Goal: Task Accomplishment & Management: Use online tool/utility

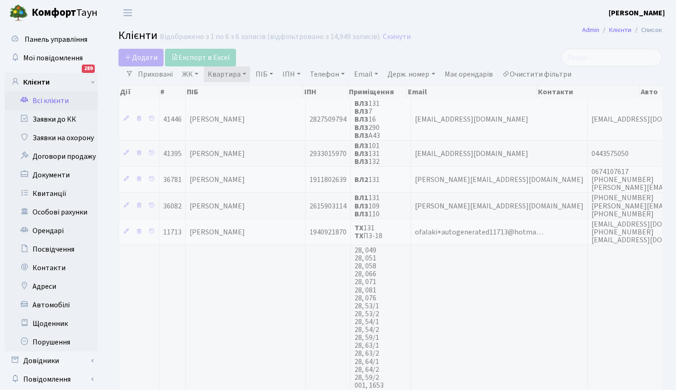
select select "25"
click at [244, 74] on link "Квартира" at bounding box center [227, 74] width 46 height 16
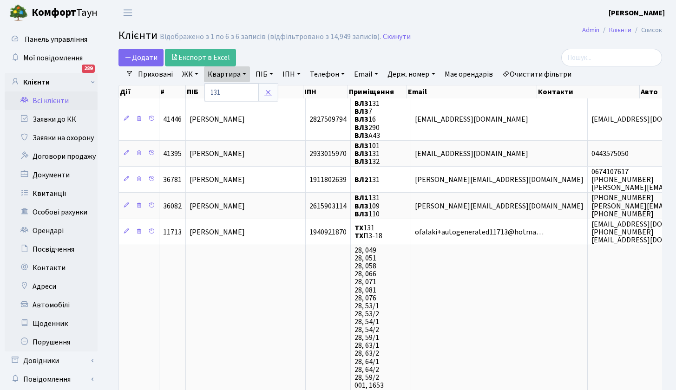
click at [267, 92] on icon at bounding box center [267, 92] width 7 height 7
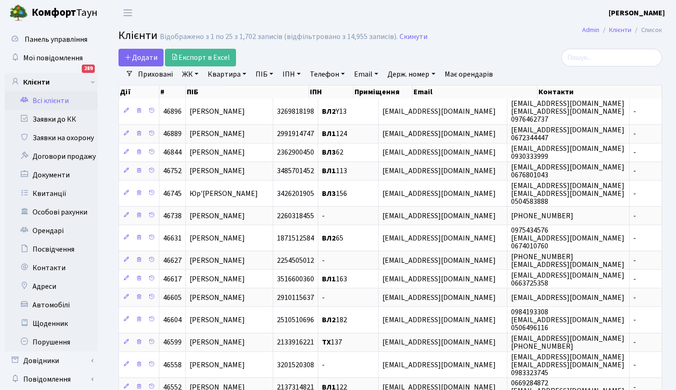
click at [196, 73] on link "ЖК" at bounding box center [190, 74] width 24 height 16
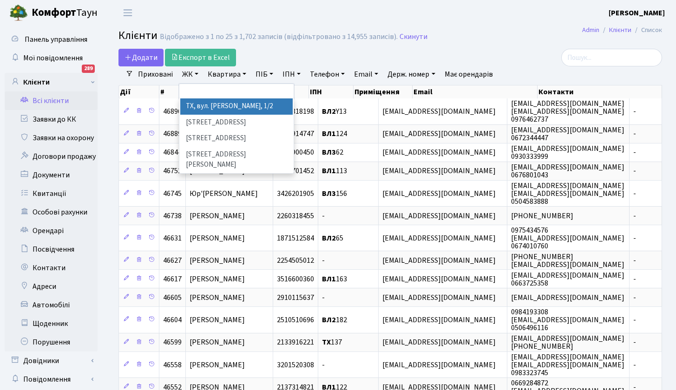
click at [214, 107] on li "ТХ, вул. [PERSON_NAME], 1/2" at bounding box center [236, 106] width 112 height 16
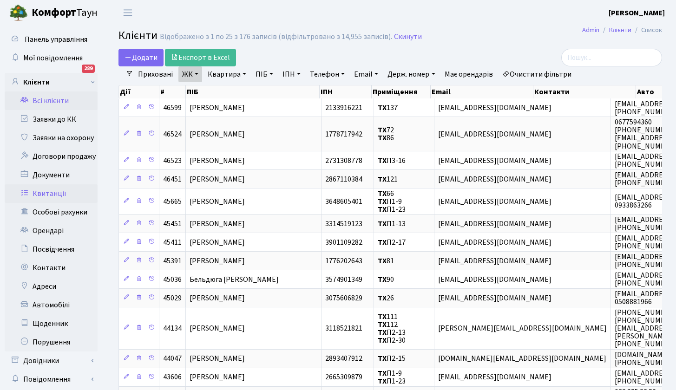
click at [48, 191] on link "Квитанції" at bounding box center [51, 193] width 93 height 19
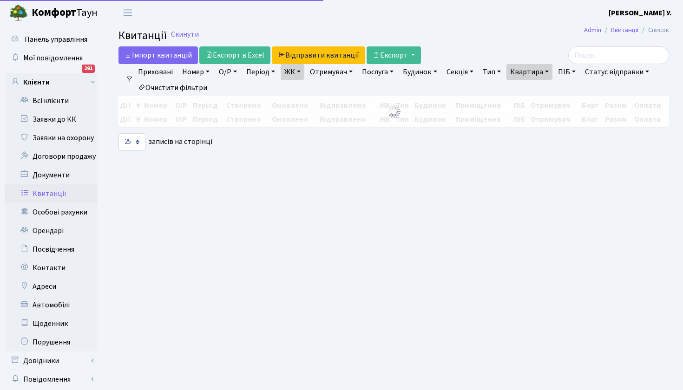
select select "25"
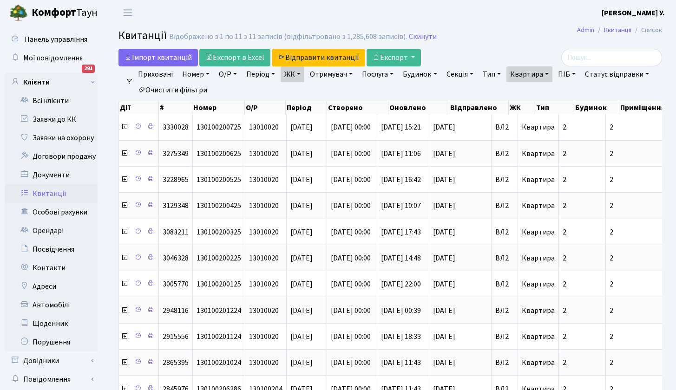
click at [552, 72] on link "Квартира" at bounding box center [529, 74] width 46 height 16
click at [574, 91] on icon at bounding box center [569, 92] width 7 height 7
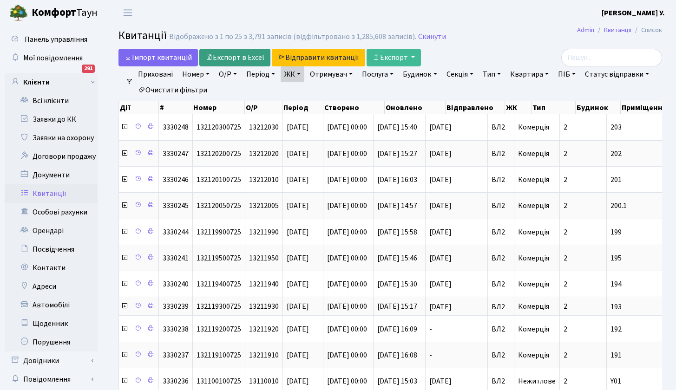
click at [240, 60] on link "Експорт в Excel" at bounding box center [234, 58] width 71 height 18
click at [304, 77] on link "ЖК" at bounding box center [292, 74] width 24 height 16
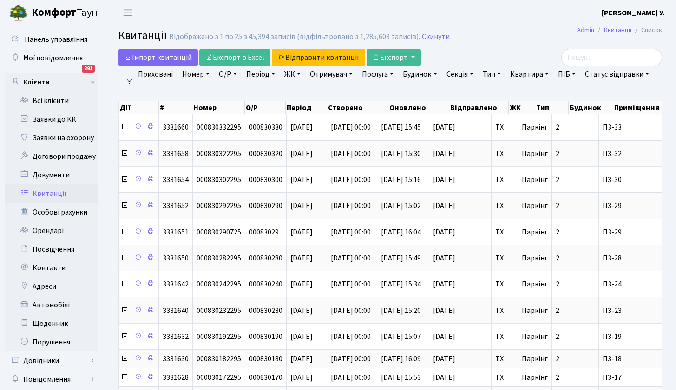
click at [353, 73] on link "Отримувач" at bounding box center [331, 74] width 50 height 16
click at [303, 74] on link "ЖК" at bounding box center [292, 74] width 24 height 16
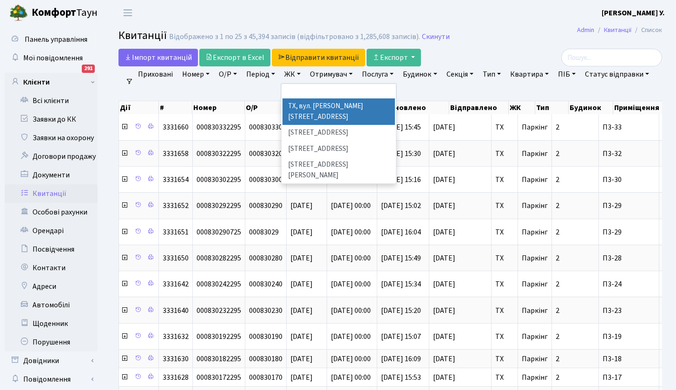
click at [326, 105] on li "ТХ, вул. [PERSON_NAME], 1/2" at bounding box center [338, 111] width 112 height 26
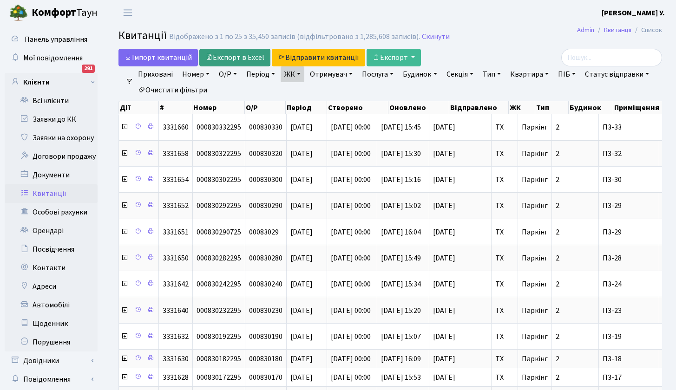
click at [250, 58] on link "Експорт в Excel" at bounding box center [234, 58] width 71 height 18
click at [397, 74] on link "Послуга" at bounding box center [377, 74] width 39 height 16
click at [207, 73] on link "Номер" at bounding box center [195, 74] width 35 height 16
click at [234, 72] on link "О/Р" at bounding box center [228, 74] width 26 height 16
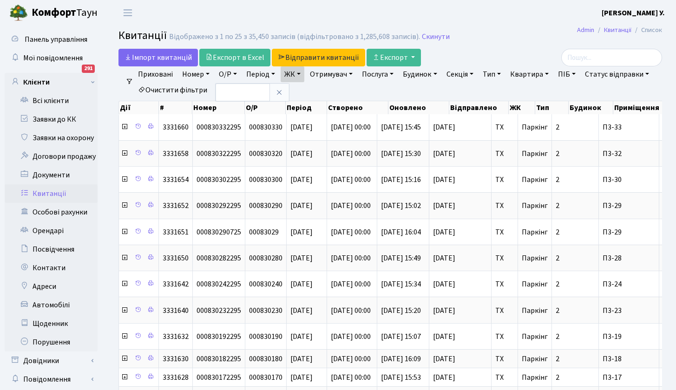
click at [234, 72] on link "О/Р" at bounding box center [228, 74] width 26 height 16
click at [274, 74] on link "Період" at bounding box center [260, 74] width 36 height 16
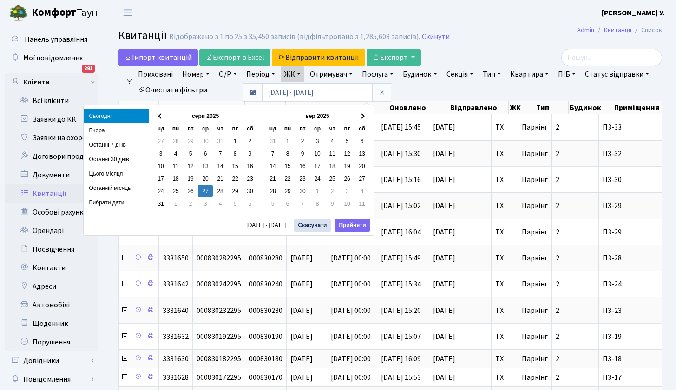
click at [429, 92] on ul "Приховані Номер О/Р Період 27.08.2025 - 27.08.2025 ЖК ТХ, вул. Ділова, 1/2 ВЛ1,…" at bounding box center [393, 82] width 521 height 32
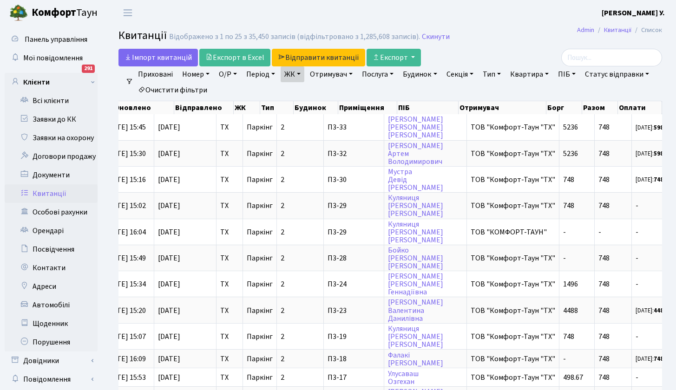
click at [273, 75] on link "Період" at bounding box center [260, 74] width 36 height 16
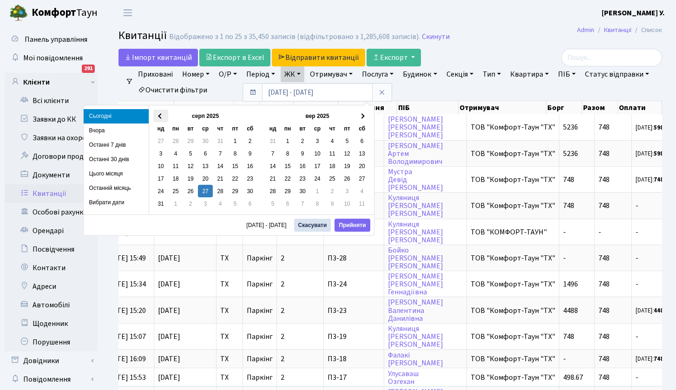
click at [155, 117] on th at bounding box center [160, 116] width 15 height 13
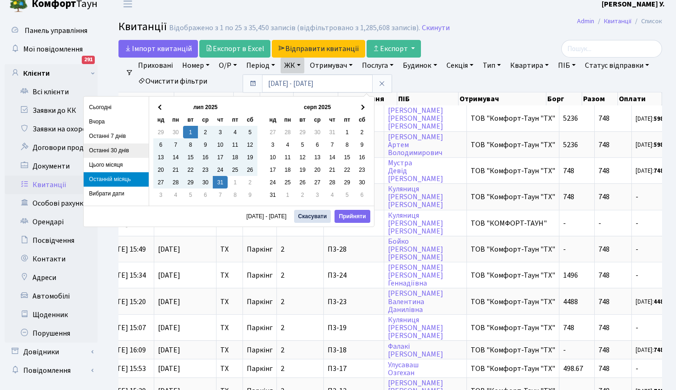
scroll to position [11, 0]
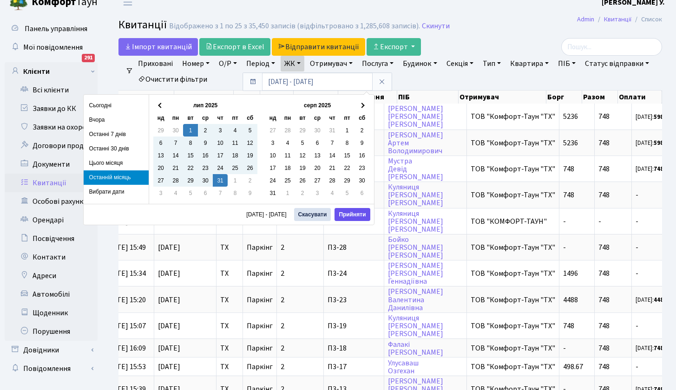
click at [356, 217] on button "Прийняти" at bounding box center [351, 214] width 35 height 13
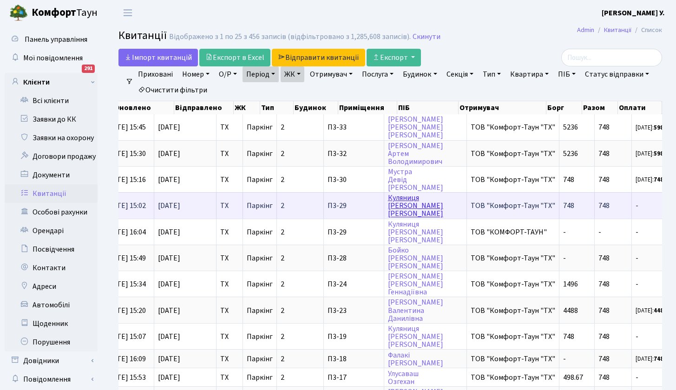
drag, startPoint x: 252, startPoint y: 58, endPoint x: 433, endPoint y: 217, distance: 240.5
click at [252, 58] on link "Експорт в Excel" at bounding box center [234, 58] width 71 height 18
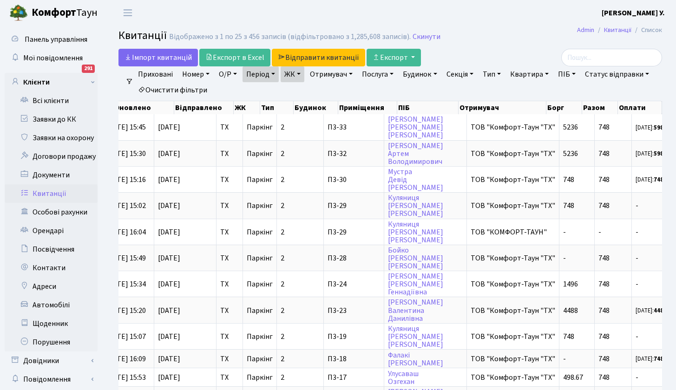
click at [274, 73] on link "Період" at bounding box center [260, 74] width 36 height 16
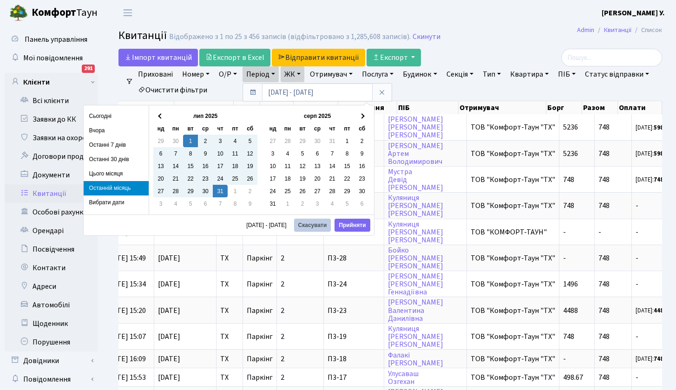
click at [315, 225] on button "Скасувати" at bounding box center [312, 225] width 37 height 13
